Goal: Task Accomplishment & Management: Manage account settings

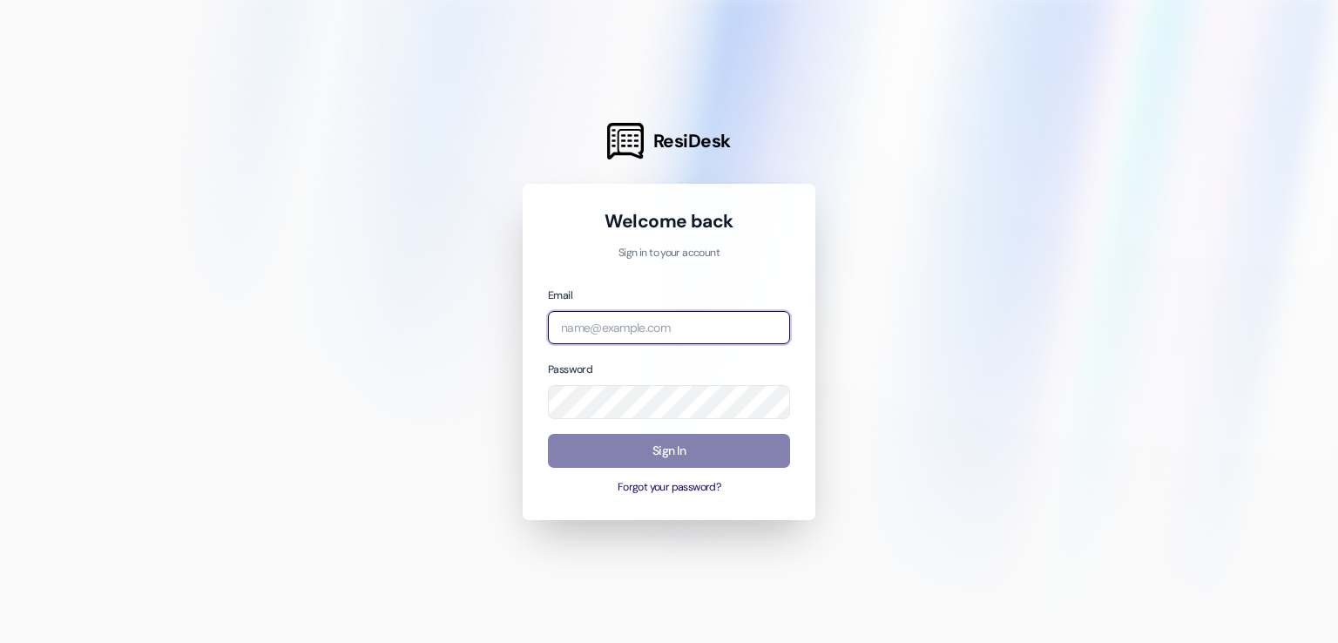
click at [624, 316] on input "email" at bounding box center [669, 328] width 242 height 34
type input "support@brickvine.com"
drag, startPoint x: 603, startPoint y: 329, endPoint x: 515, endPoint y: 321, distance: 88.3
click at [515, 321] on div "ResiDesk Welcome back Sign in to your account Email support@brickvine.com Passw…" at bounding box center [669, 321] width 1338 height 643
click at [590, 332] on input "email" at bounding box center [669, 328] width 242 height 34
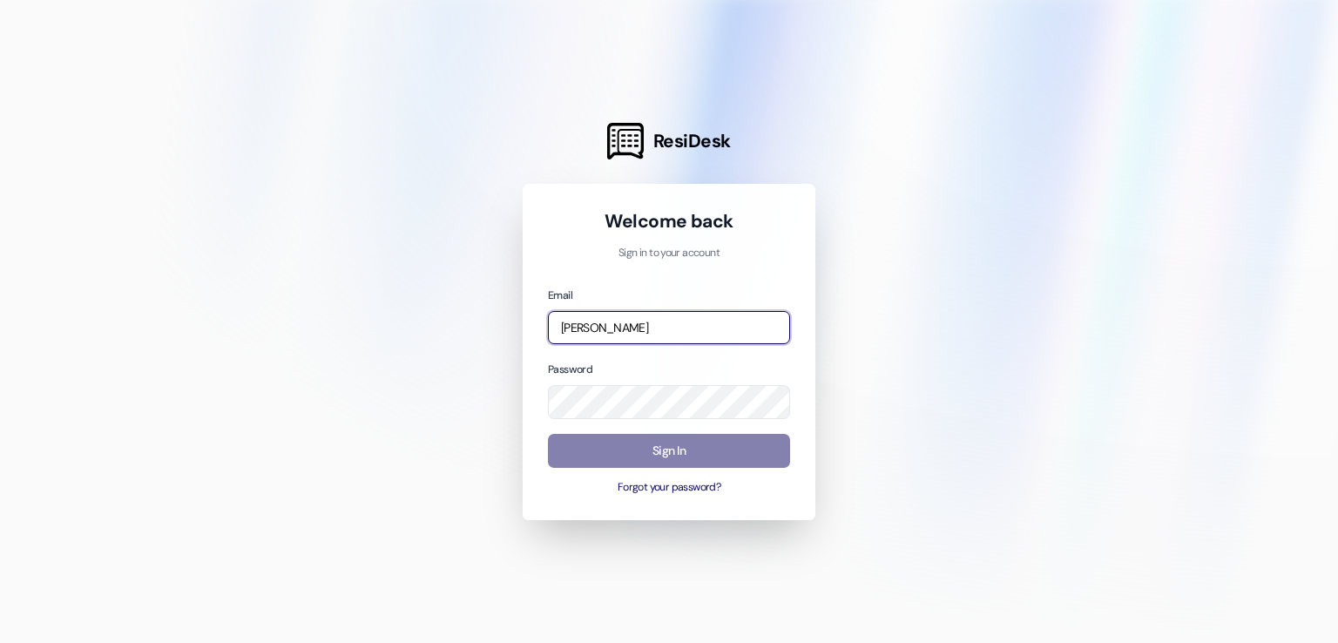
type input "[PERSON_NAME][EMAIL_ADDRESS][DOMAIN_NAME]"
click at [704, 485] on button "Forgot your password?" at bounding box center [669, 488] width 242 height 16
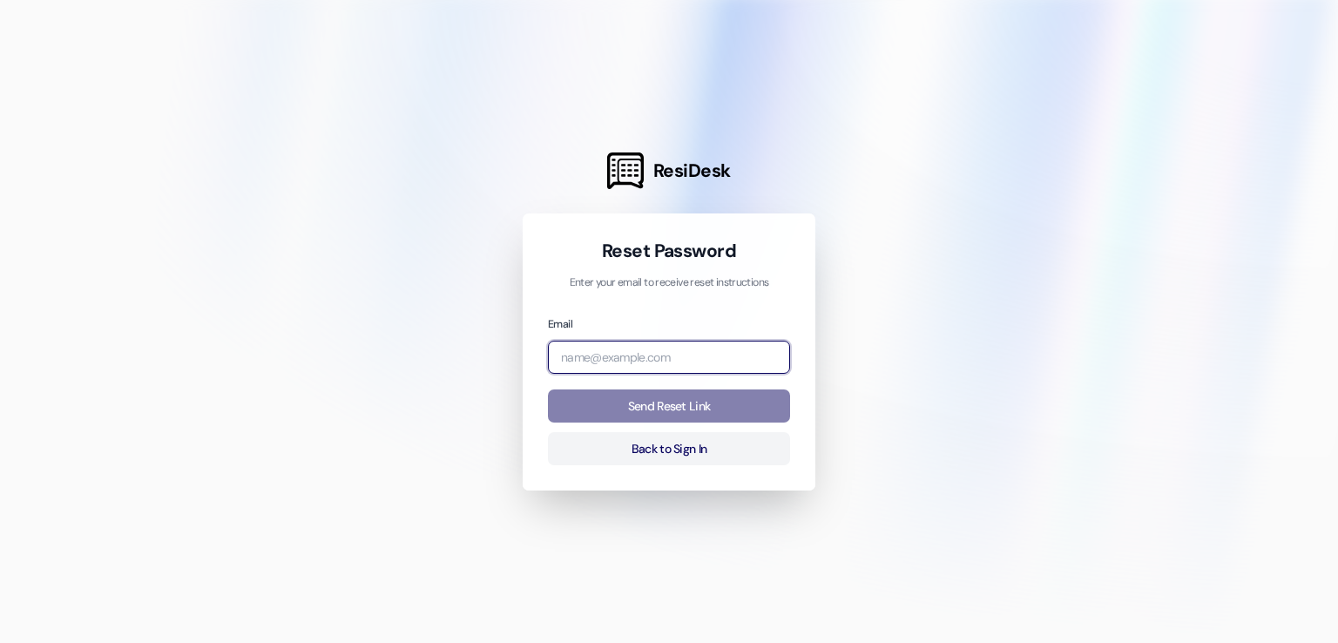
click at [636, 354] on input "email" at bounding box center [669, 358] width 242 height 34
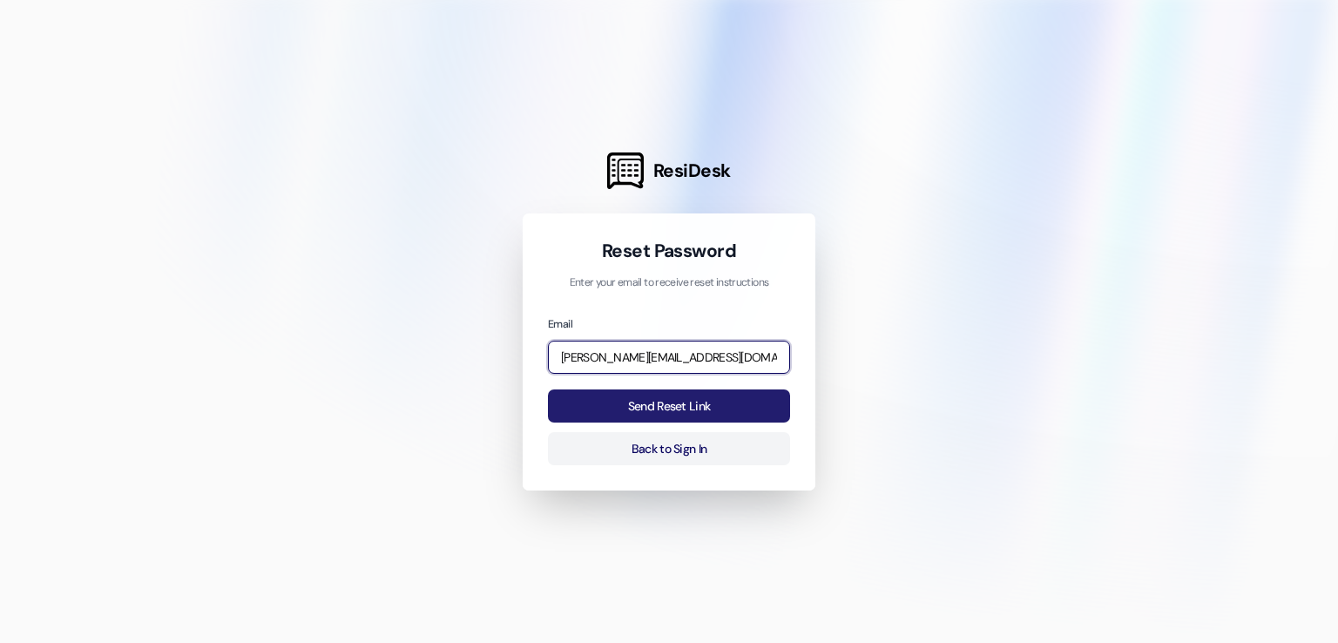
type input "[PERSON_NAME][EMAIL_ADDRESS][DOMAIN_NAME]"
click at [662, 408] on button "Send Reset Link" at bounding box center [669, 406] width 242 height 34
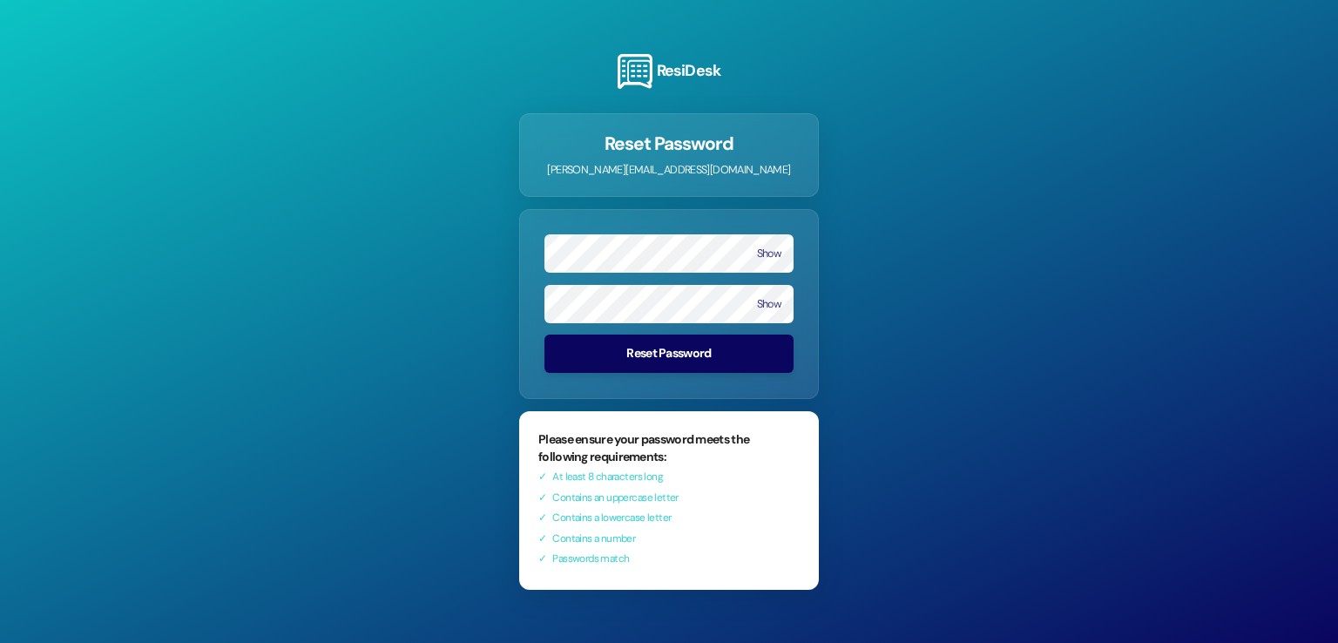
click at [665, 355] on button "Reset Password" at bounding box center [668, 353] width 249 height 38
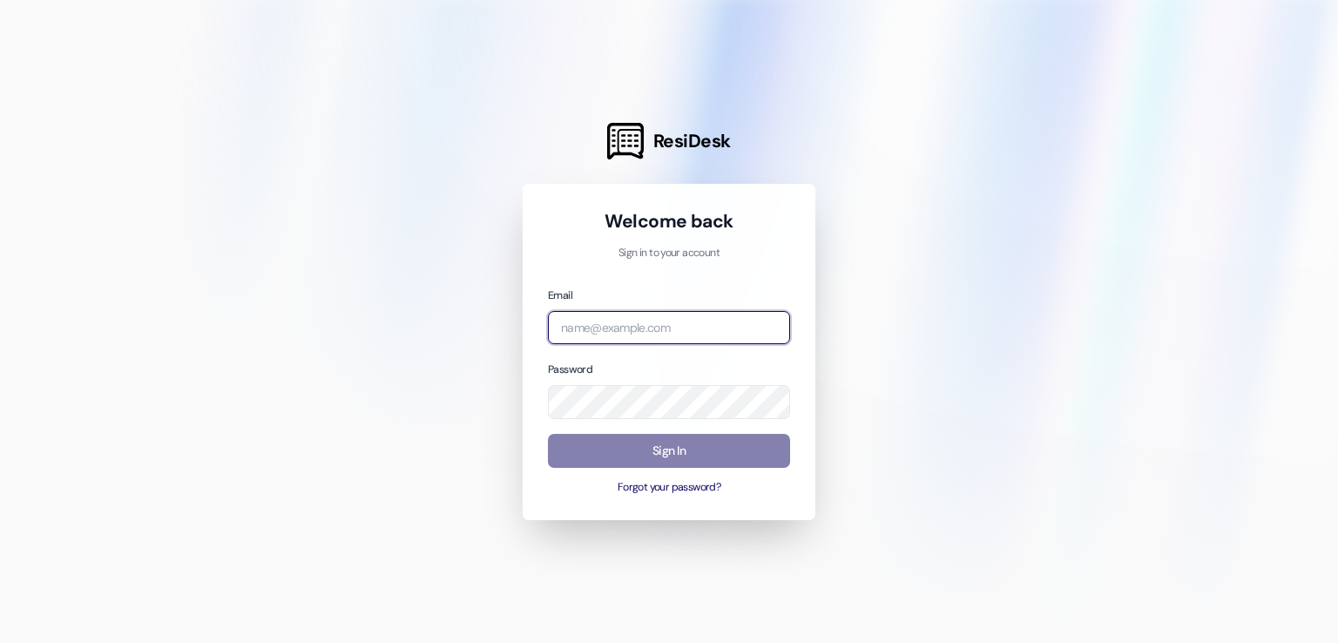
type input "[PERSON_NAME][EMAIL_ADDRESS][DOMAIN_NAME]"
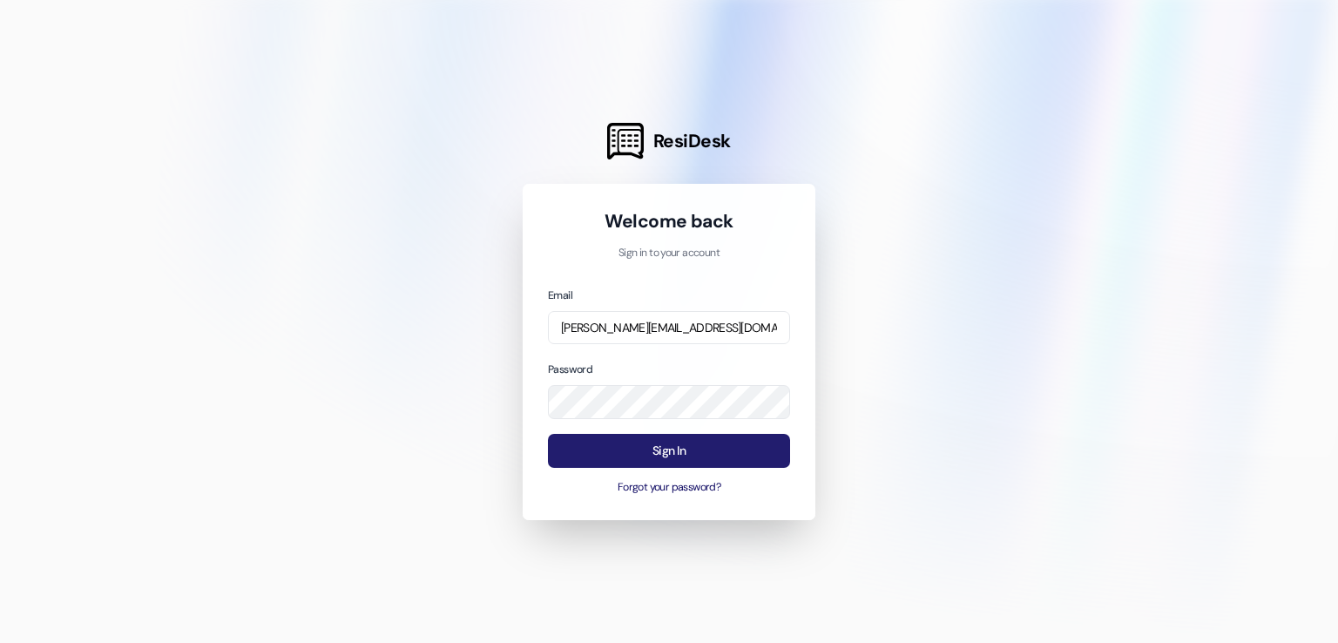
click at [672, 448] on button "Sign In" at bounding box center [669, 451] width 242 height 34
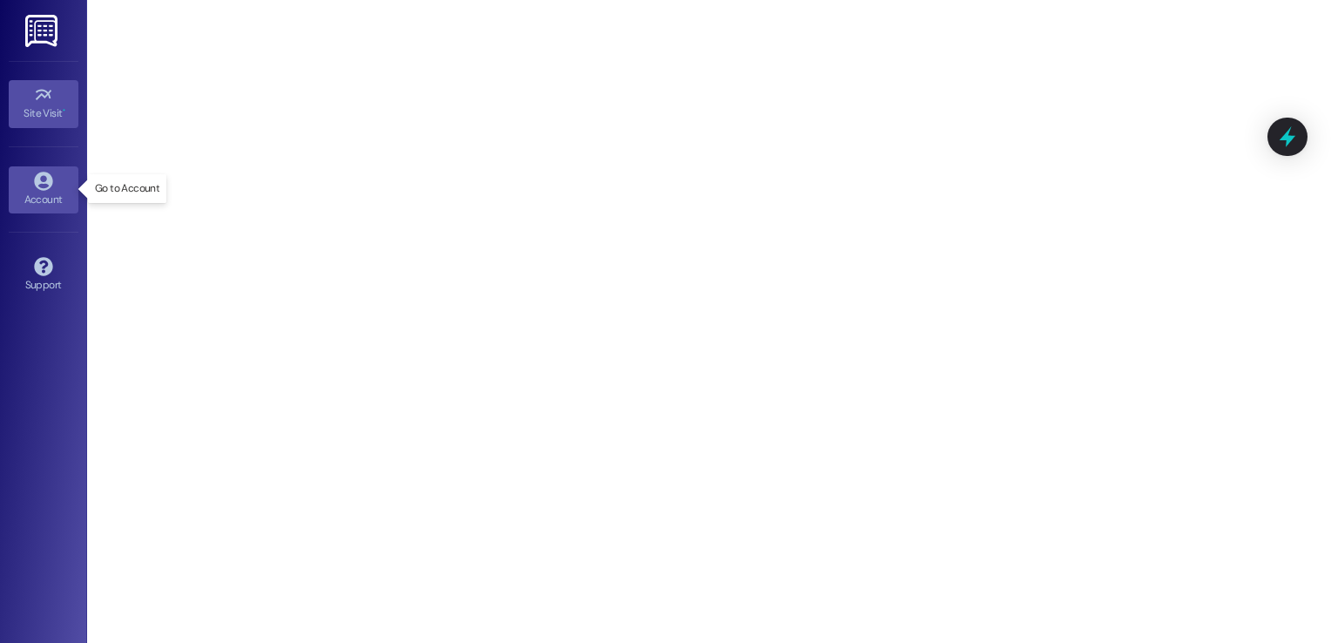
click at [49, 195] on div "Account" at bounding box center [43, 199] width 87 height 17
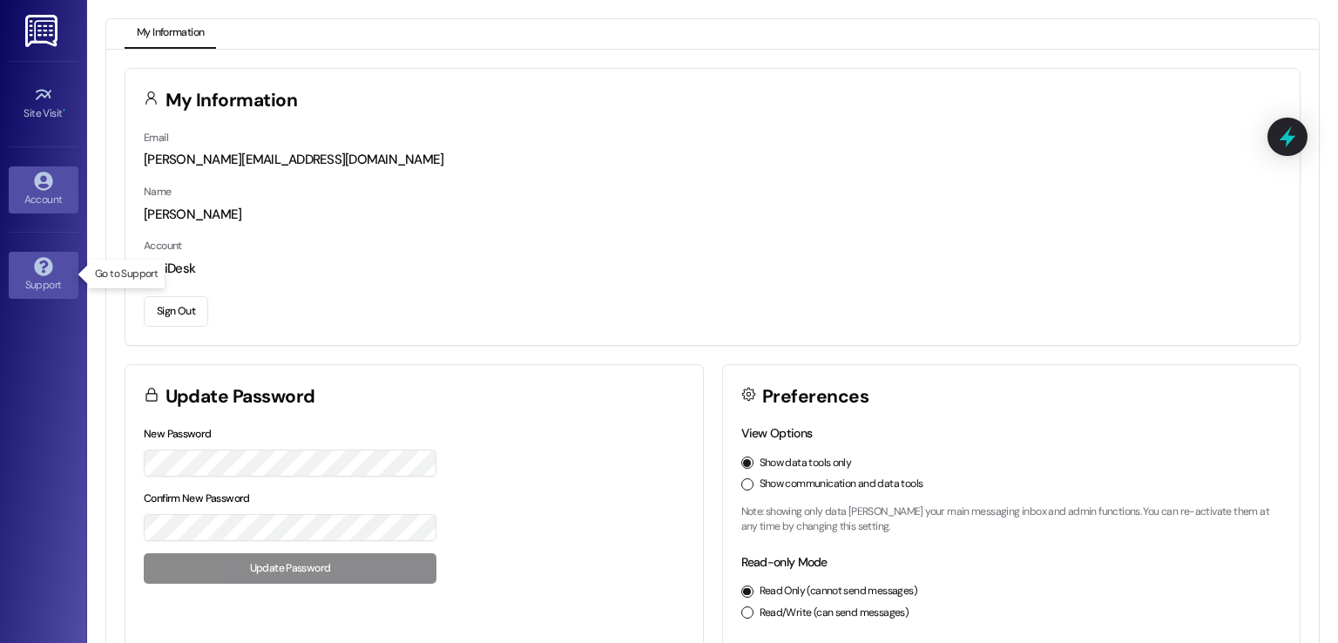
click at [37, 273] on icon at bounding box center [43, 266] width 19 height 19
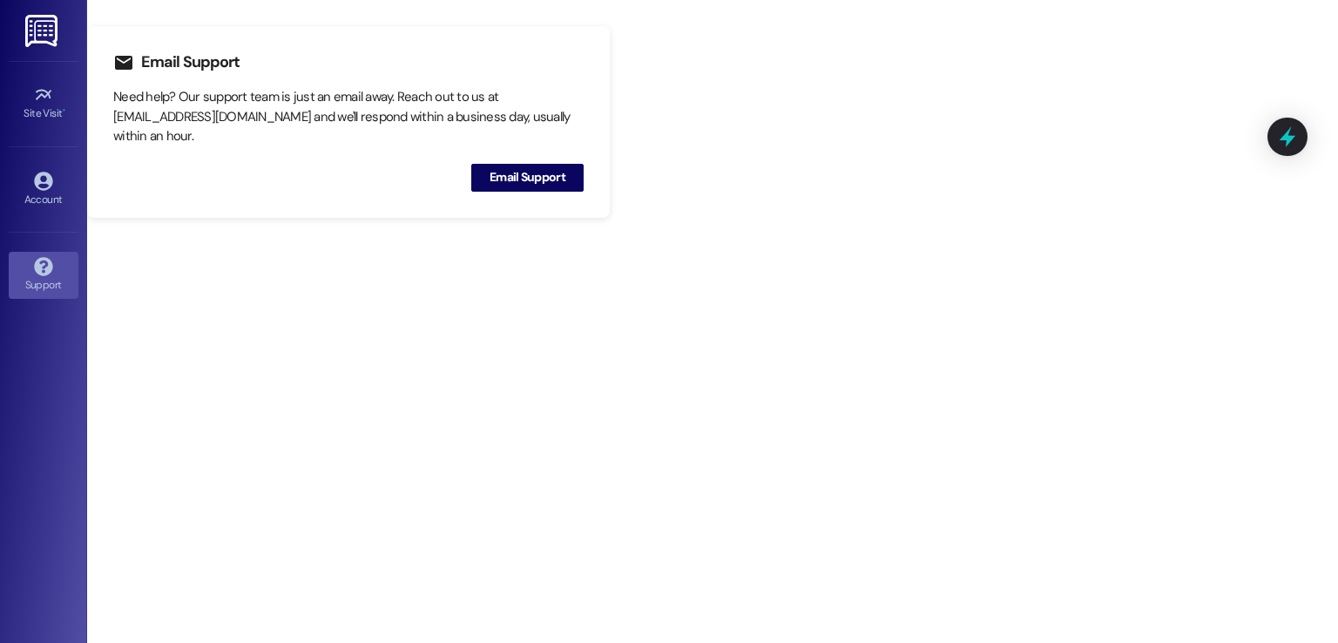
click at [43, 39] on img at bounding box center [43, 31] width 36 height 32
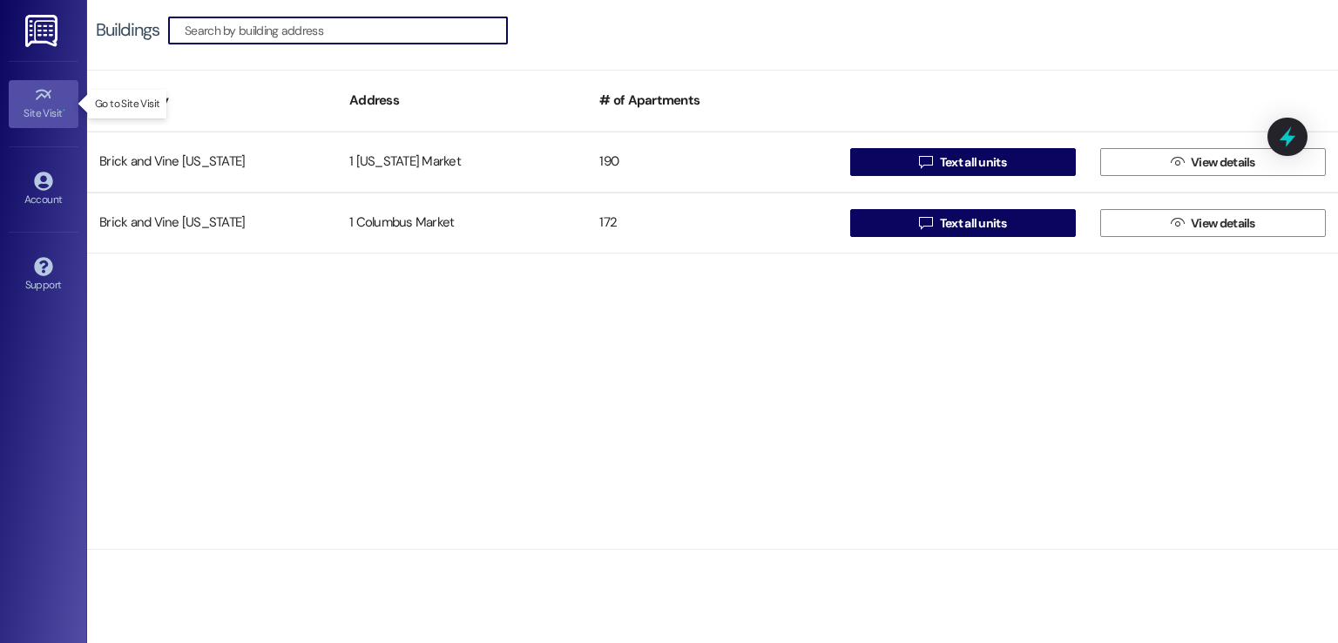
click at [47, 98] on icon at bounding box center [43, 94] width 19 height 19
click at [39, 102] on icon at bounding box center [43, 94] width 19 height 19
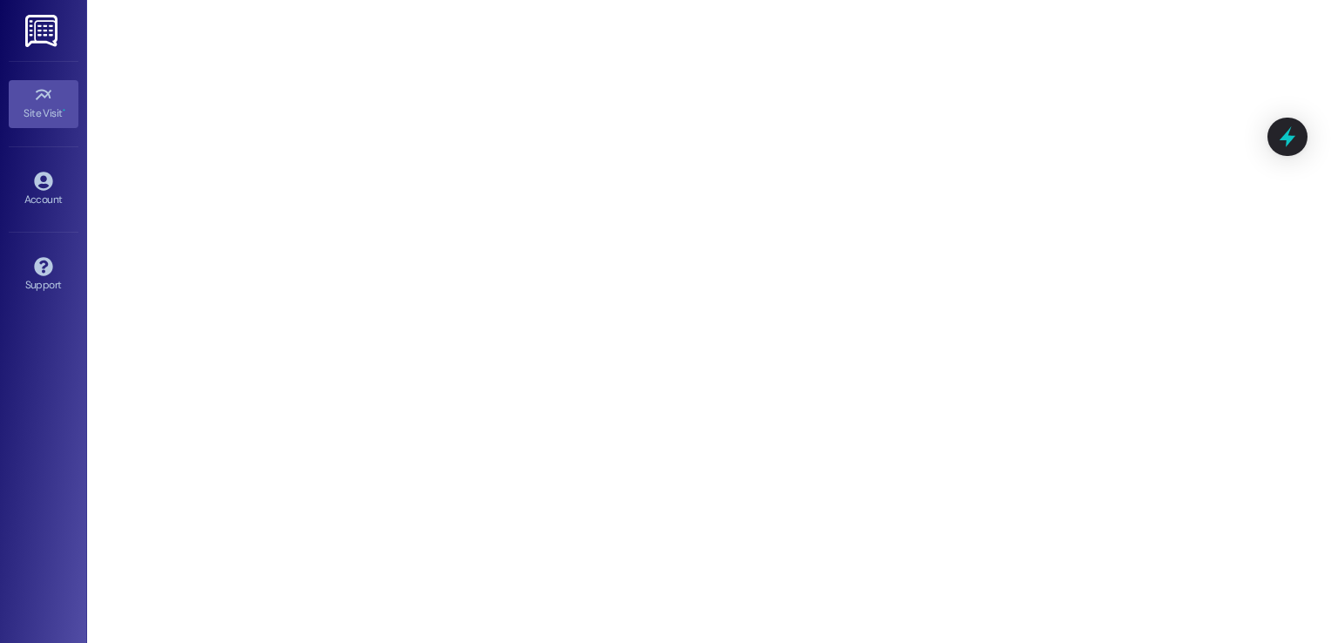
click at [53, 341] on div "Site Visit • Go to Site Visit Account Go to Account Support Go to Support" at bounding box center [43, 321] width 87 height 643
